Goal: Find specific page/section: Find specific page/section

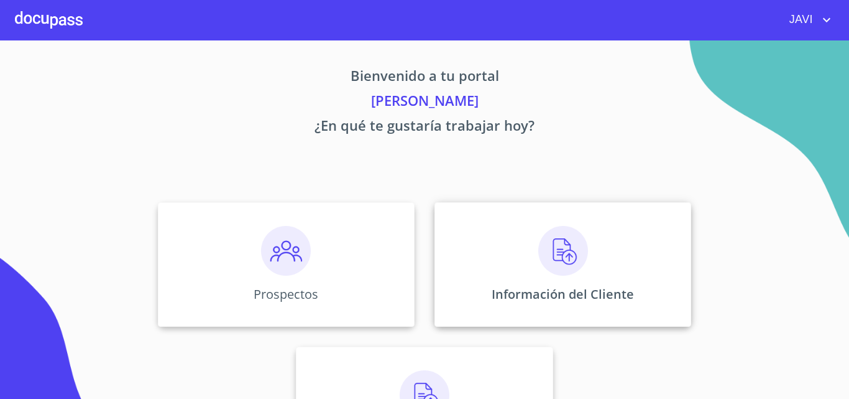
click at [561, 252] on img at bounding box center [563, 251] width 50 height 50
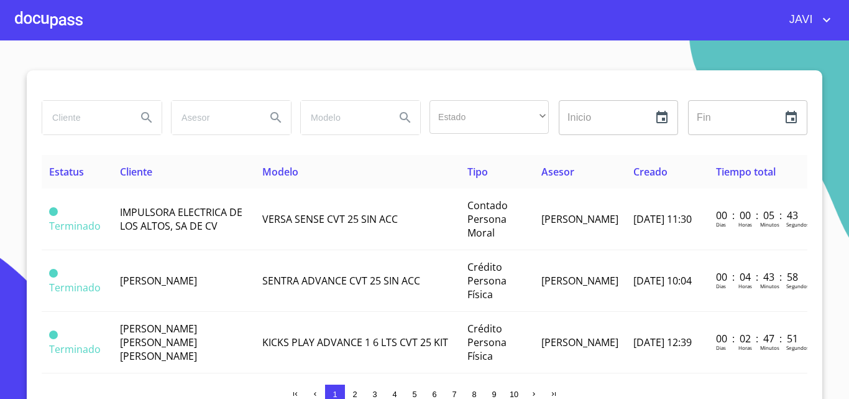
click at [83, 116] on input "search" at bounding box center [84, 118] width 85 height 34
click at [142, 116] on icon "Search" at bounding box center [146, 117] width 15 height 15
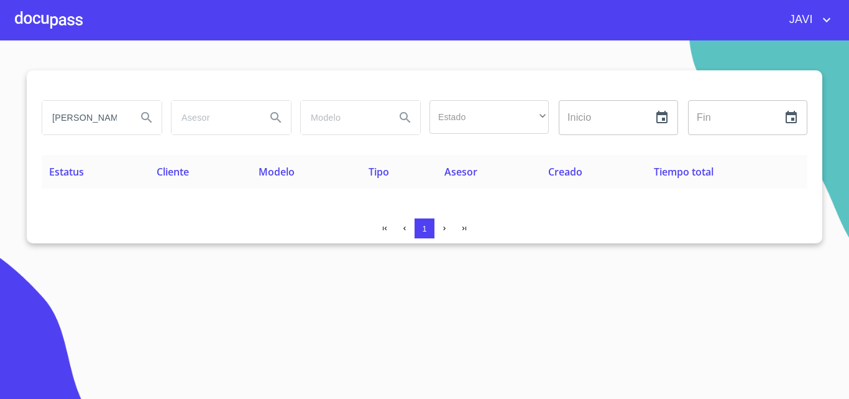
click at [131, 117] on div "[PERSON_NAME]" at bounding box center [101, 118] width 119 height 34
type input "[PERSON_NAME]"
click at [145, 118] on icon "Search" at bounding box center [146, 117] width 15 height 15
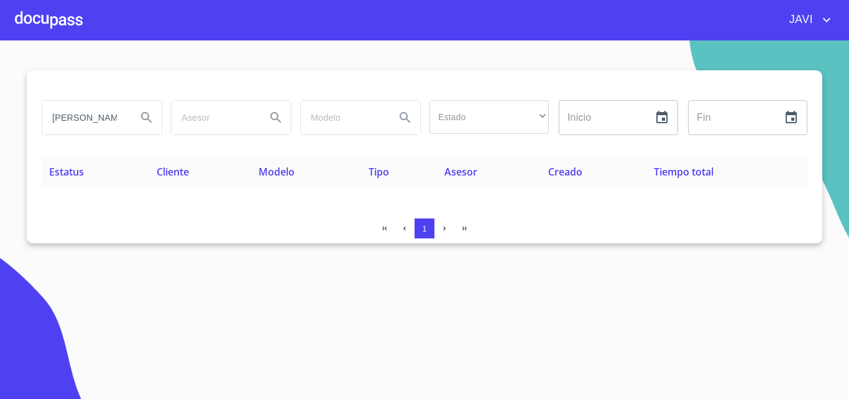
click at [47, 23] on div at bounding box center [49, 20] width 68 height 40
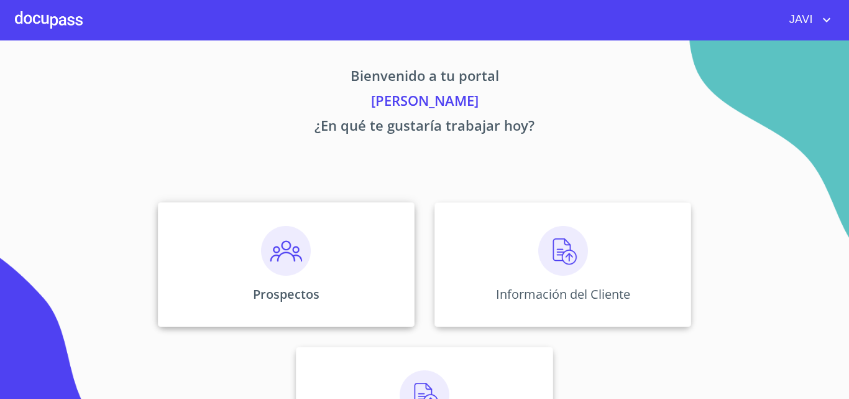
click at [287, 251] on img at bounding box center [286, 251] width 50 height 50
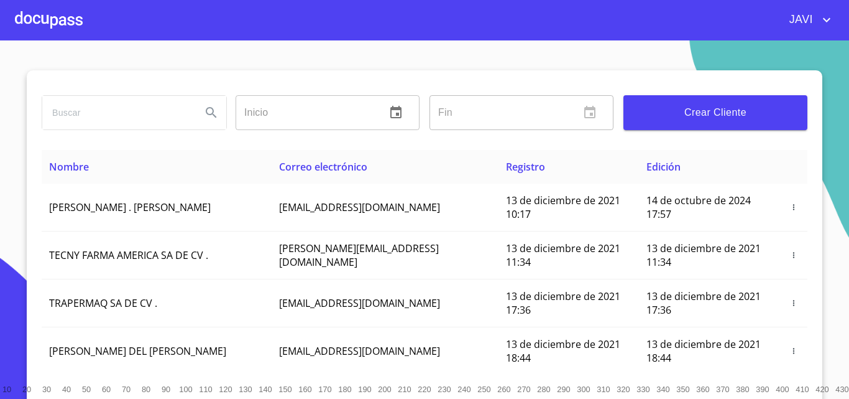
click at [93, 115] on input "search" at bounding box center [116, 113] width 149 height 34
type input "[PERSON_NAME]"
click at [206, 111] on icon "Search" at bounding box center [211, 112] width 15 height 15
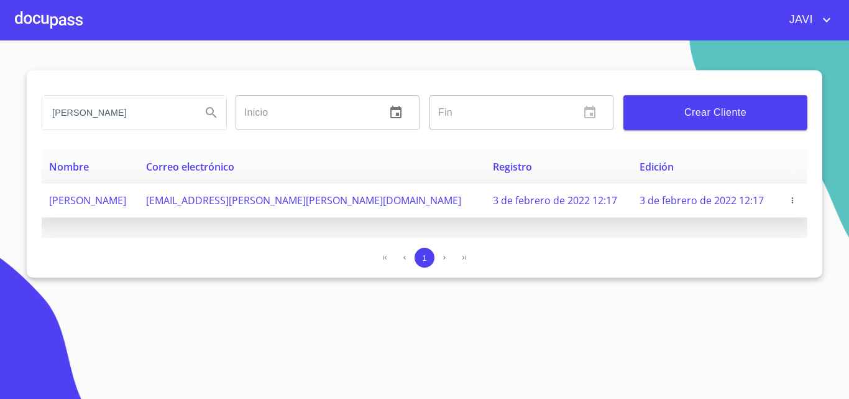
drag, startPoint x: 49, startPoint y: 198, endPoint x: 149, endPoint y: 206, distance: 100.5
click at [126, 206] on span "[PERSON_NAME]" at bounding box center [87, 200] width 77 height 14
copy span "[PERSON_NAME]"
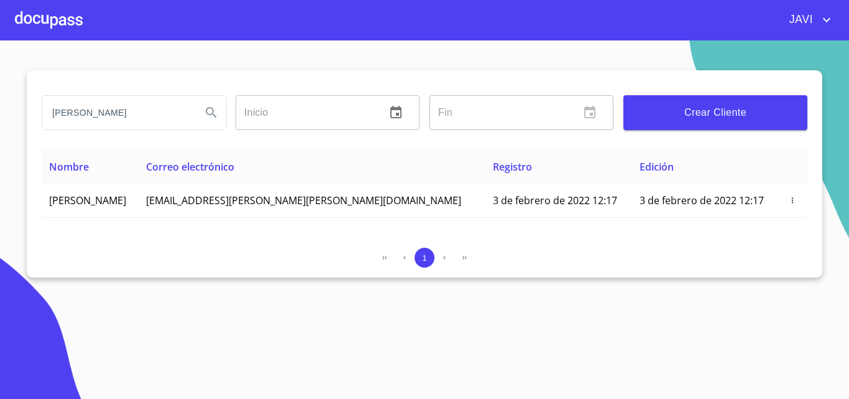
click at [56, 22] on div at bounding box center [49, 20] width 68 height 40
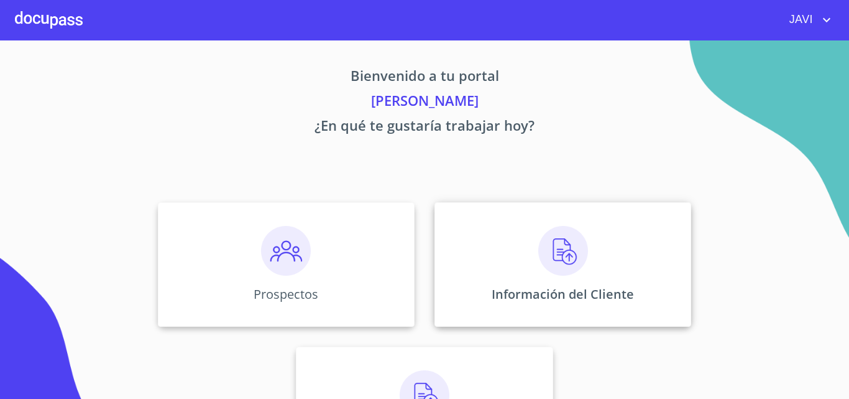
click at [566, 249] on img at bounding box center [563, 251] width 50 height 50
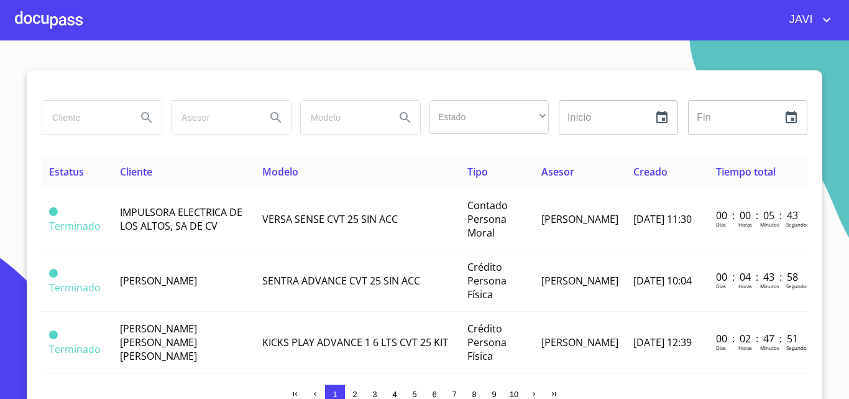
click at [65, 118] on input "search" at bounding box center [84, 118] width 85 height 34
paste input "[PERSON_NAME]"
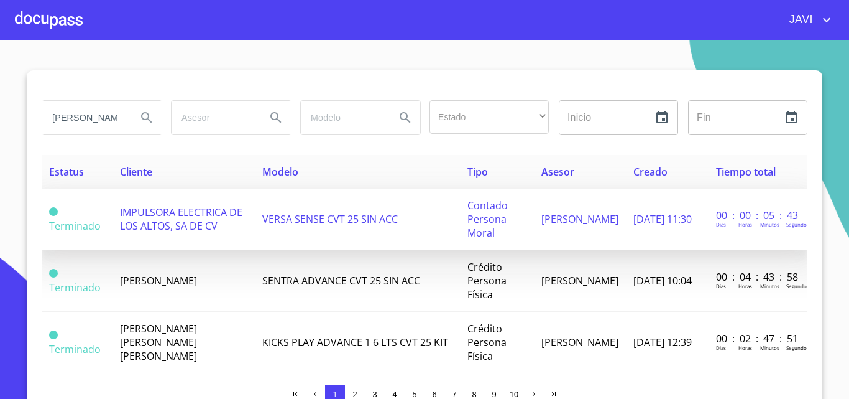
scroll to position [0, 37]
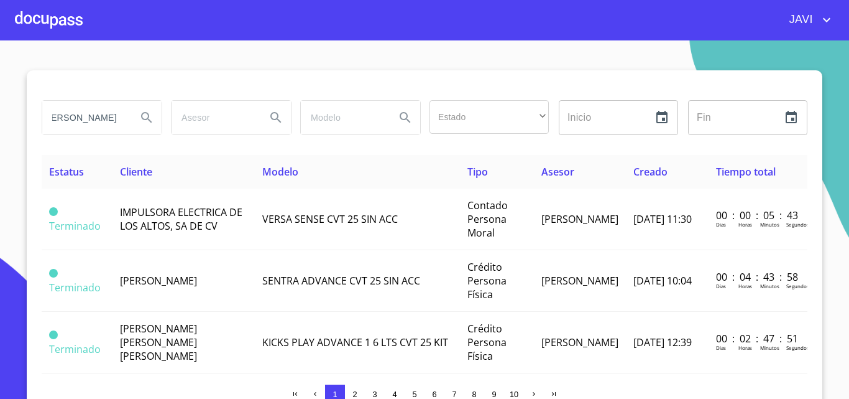
type input "[PERSON_NAME]"
click at [142, 118] on icon "Search" at bounding box center [146, 117] width 15 height 15
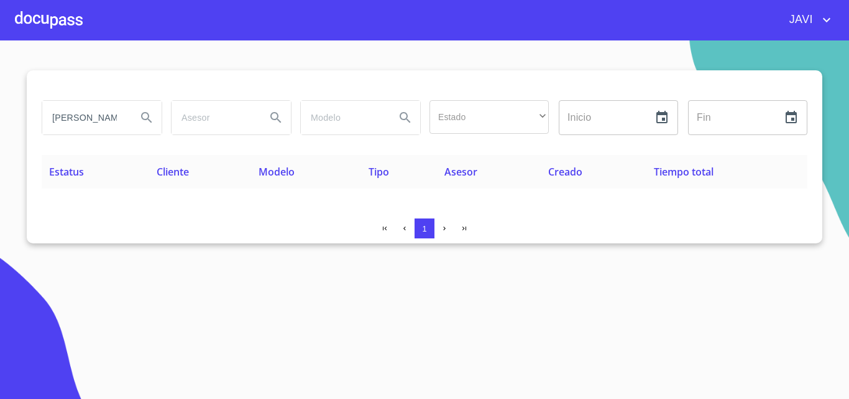
type button "[PERSON_NAME]"
click at [132, 103] on button "Search" at bounding box center [147, 118] width 30 height 30
click at [122, 119] on input "[PERSON_NAME]" at bounding box center [84, 118] width 85 height 34
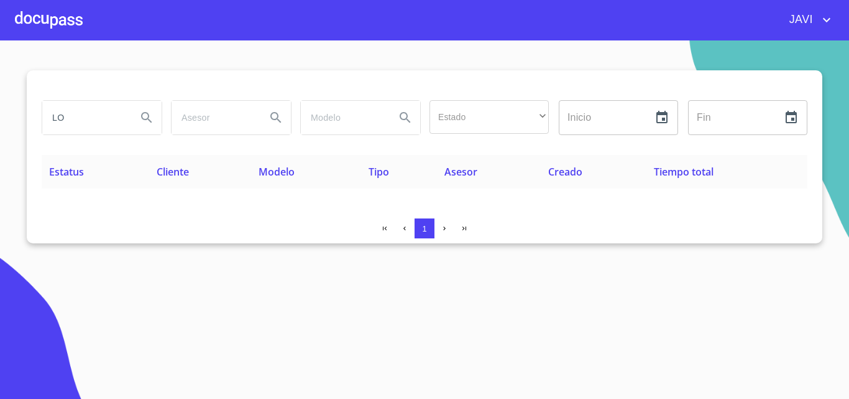
type input "L"
type input "[PERSON_NAME] [PERSON_NAME]"
click at [143, 116] on icon "Search" at bounding box center [146, 117] width 15 height 15
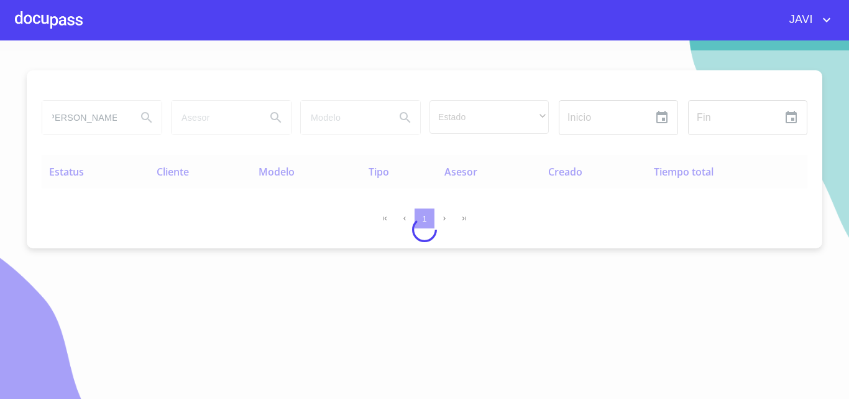
scroll to position [0, 0]
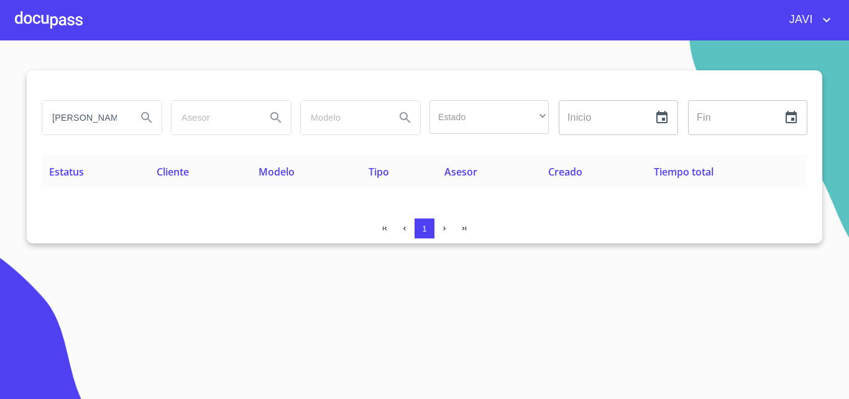
click at [54, 20] on div at bounding box center [49, 20] width 68 height 40
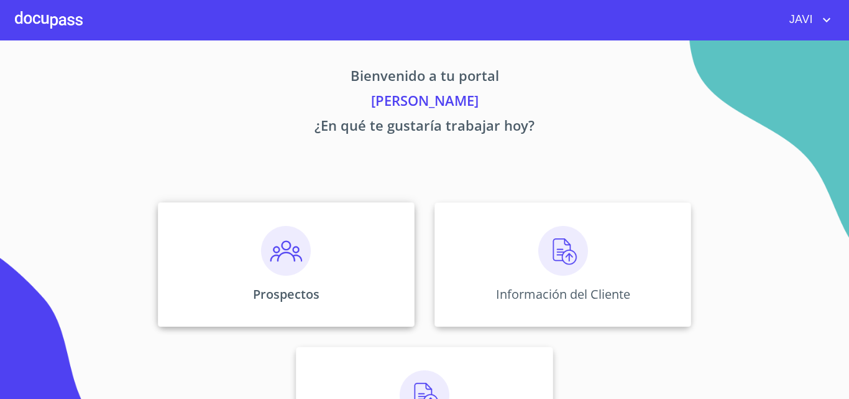
click at [280, 247] on img at bounding box center [286, 251] width 50 height 50
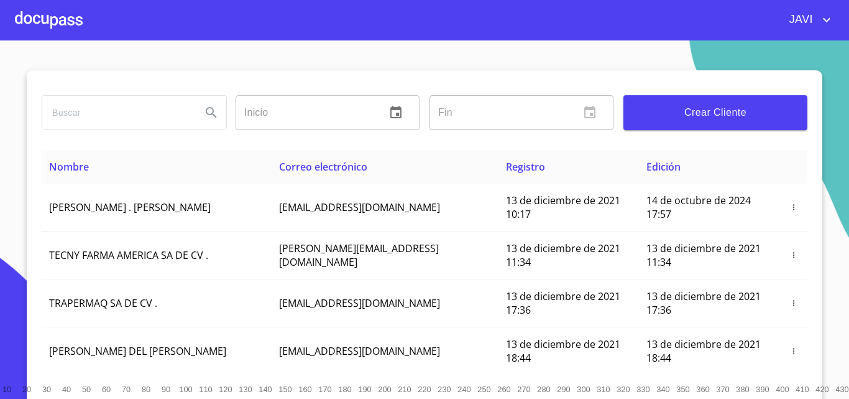
click at [85, 116] on input "search" at bounding box center [116, 113] width 149 height 34
type input "[PERSON_NAME] [PERSON_NAME]"
click at [204, 110] on icon "Search" at bounding box center [211, 112] width 15 height 15
